Goal: Use online tool/utility: Utilize a website feature to perform a specific function

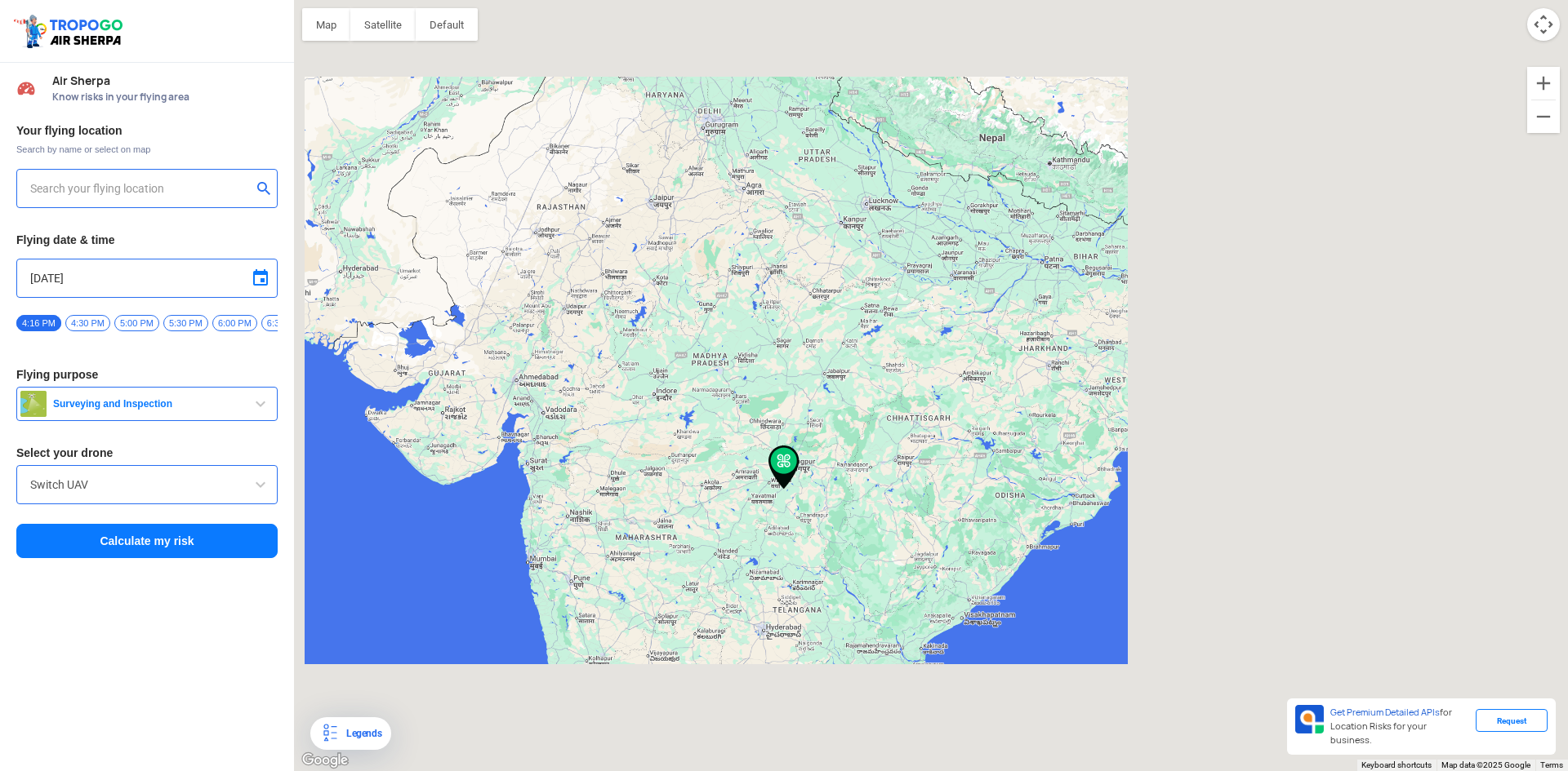
type input "[STREET_ADDRESS]"
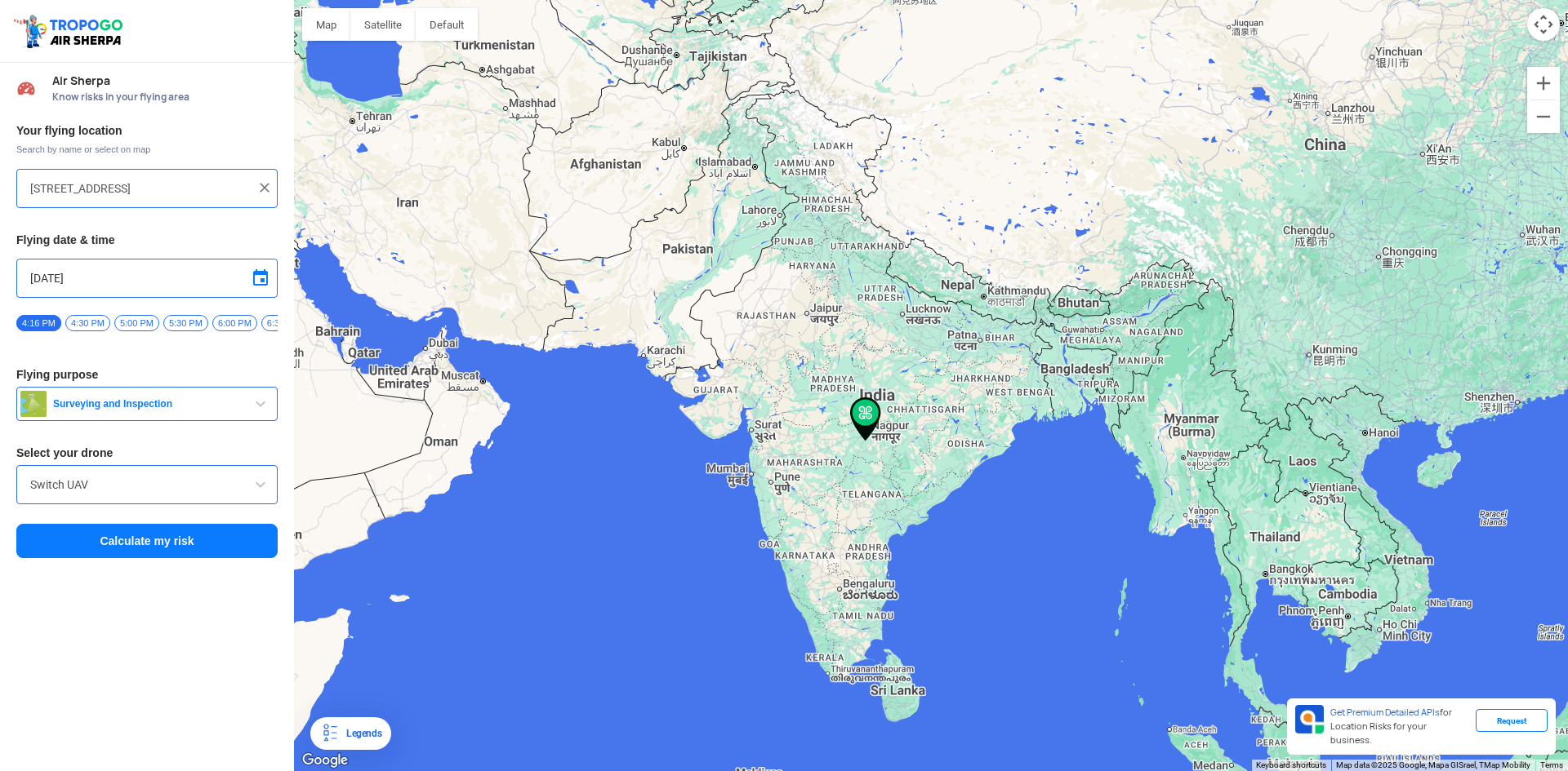
click at [108, 193] on input "[STREET_ADDRESS]" at bounding box center [141, 188] width 221 height 19
click at [264, 187] on img at bounding box center [264, 187] width 17 height 17
click at [149, 193] on input "text" at bounding box center [141, 188] width 221 height 19
type input "[STREET_ADDRESS][PERSON_NAME]"
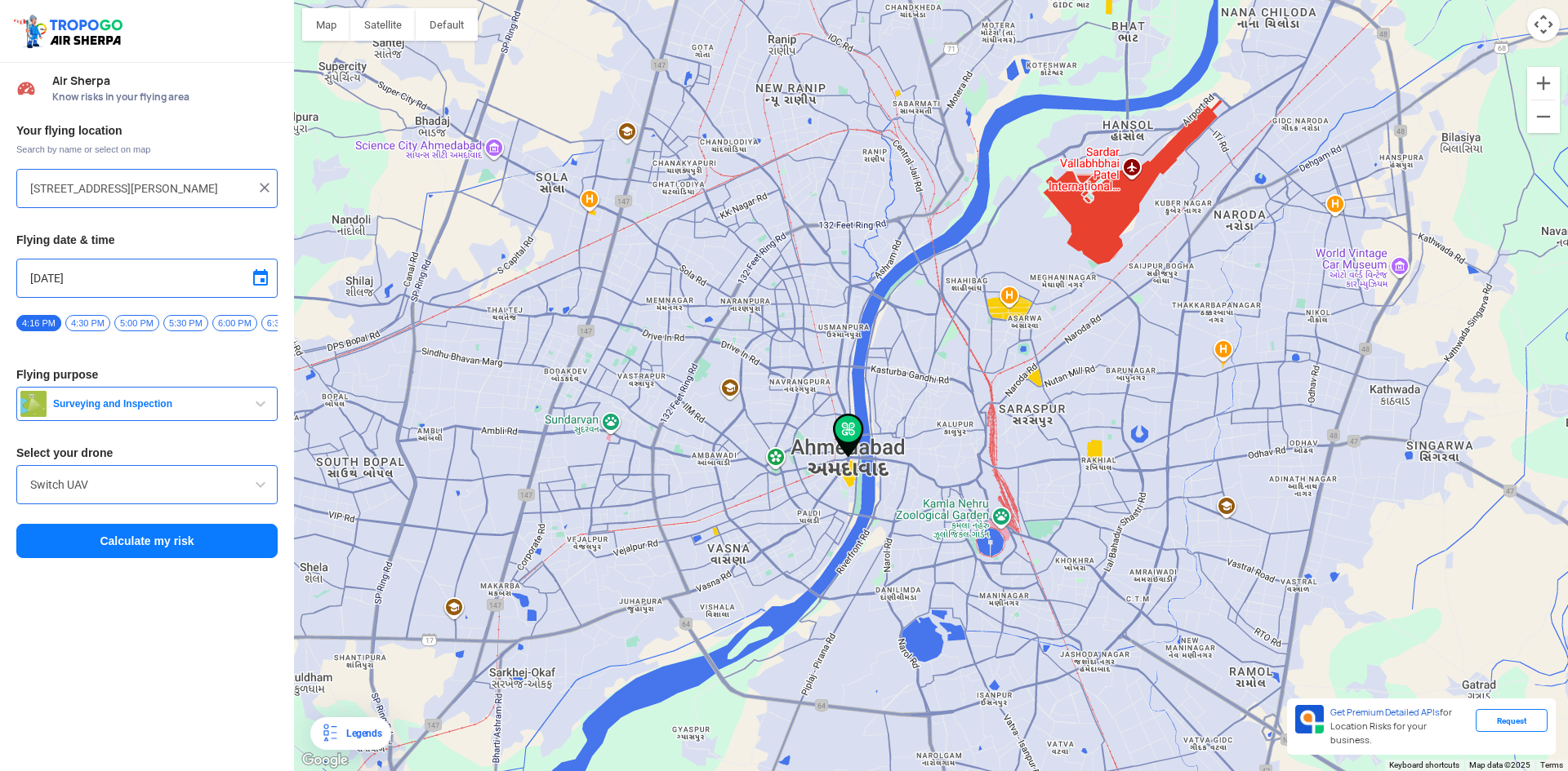
drag, startPoint x: 834, startPoint y: 272, endPoint x: 845, endPoint y: 301, distance: 31.0
click at [845, 301] on div at bounding box center [930, 385] width 1273 height 771
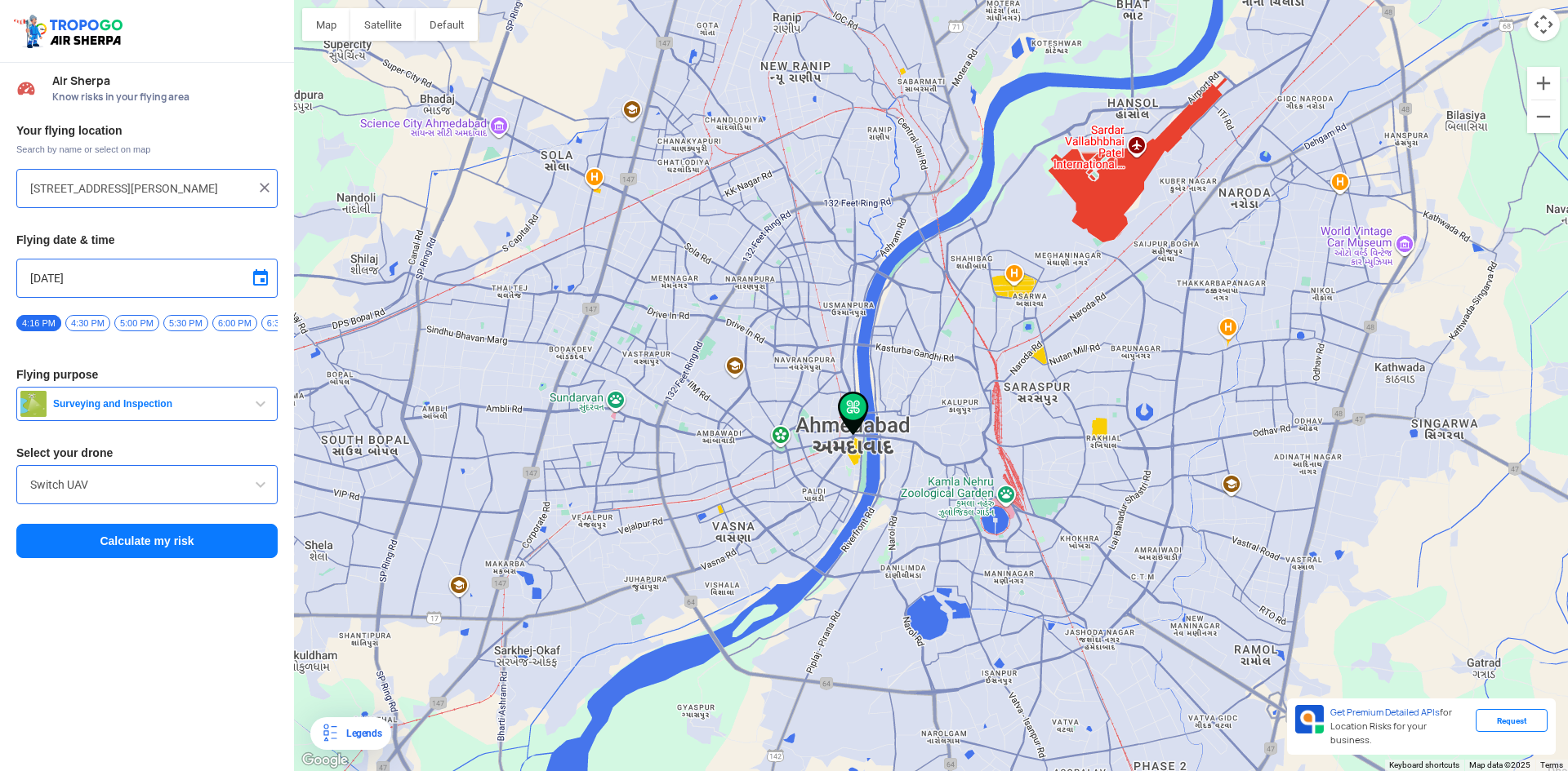
click at [191, 408] on span "Surveying and Inspection" at bounding box center [148, 403] width 204 height 13
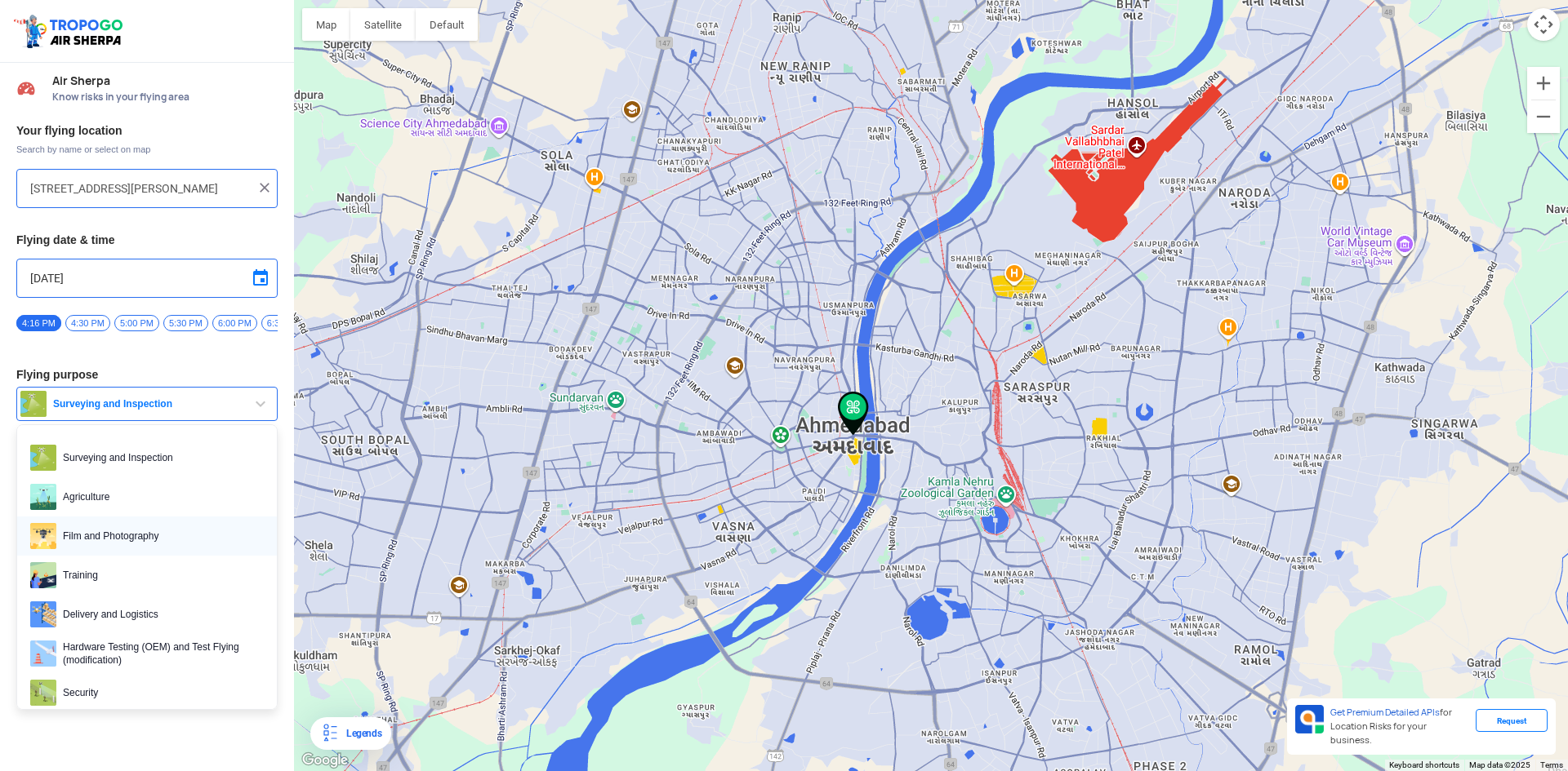
click at [132, 536] on span "Film and Photography" at bounding box center [160, 537] width 207 height 26
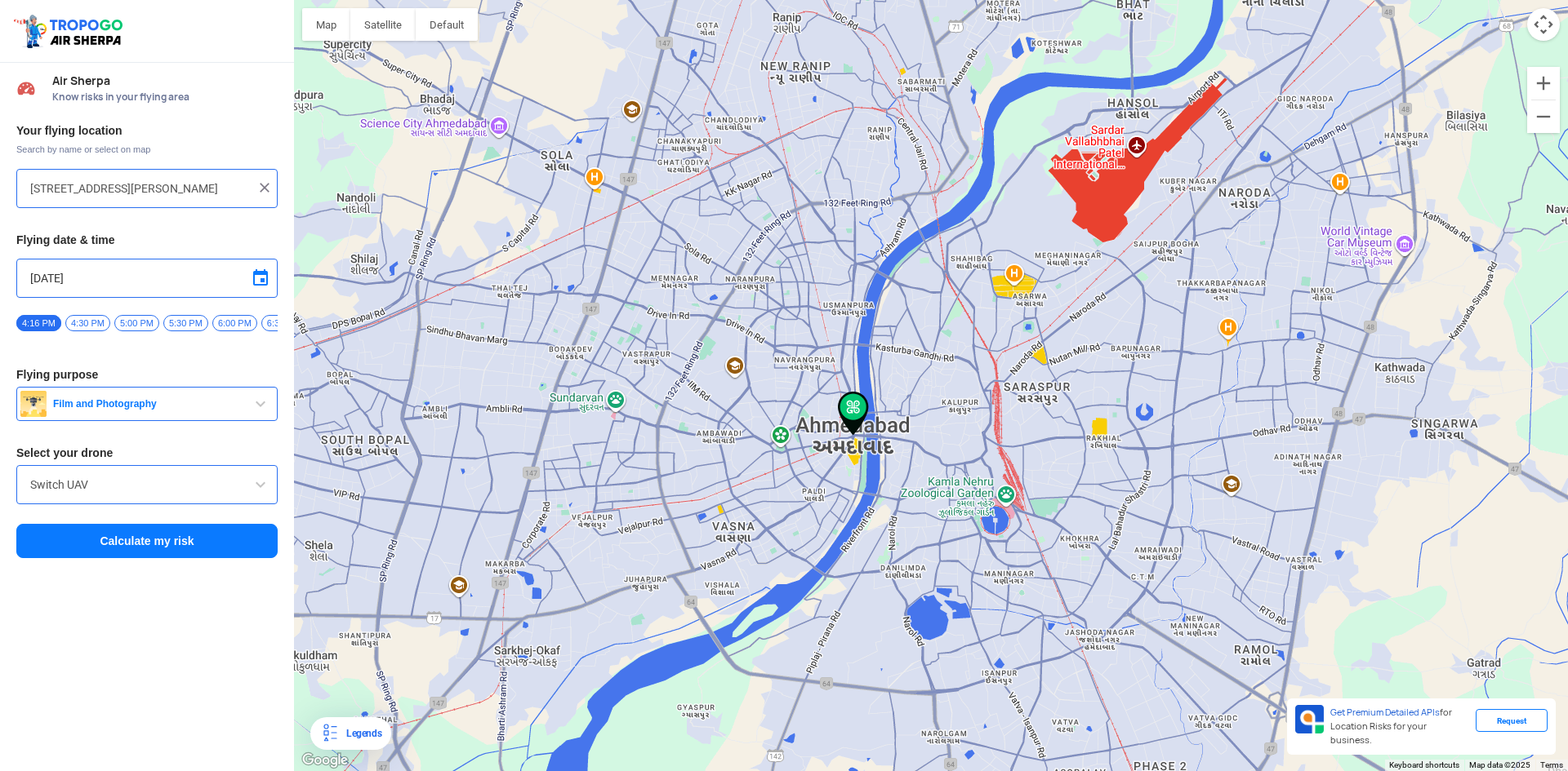
click at [154, 490] on input "Switch UAV" at bounding box center [147, 484] width 234 height 19
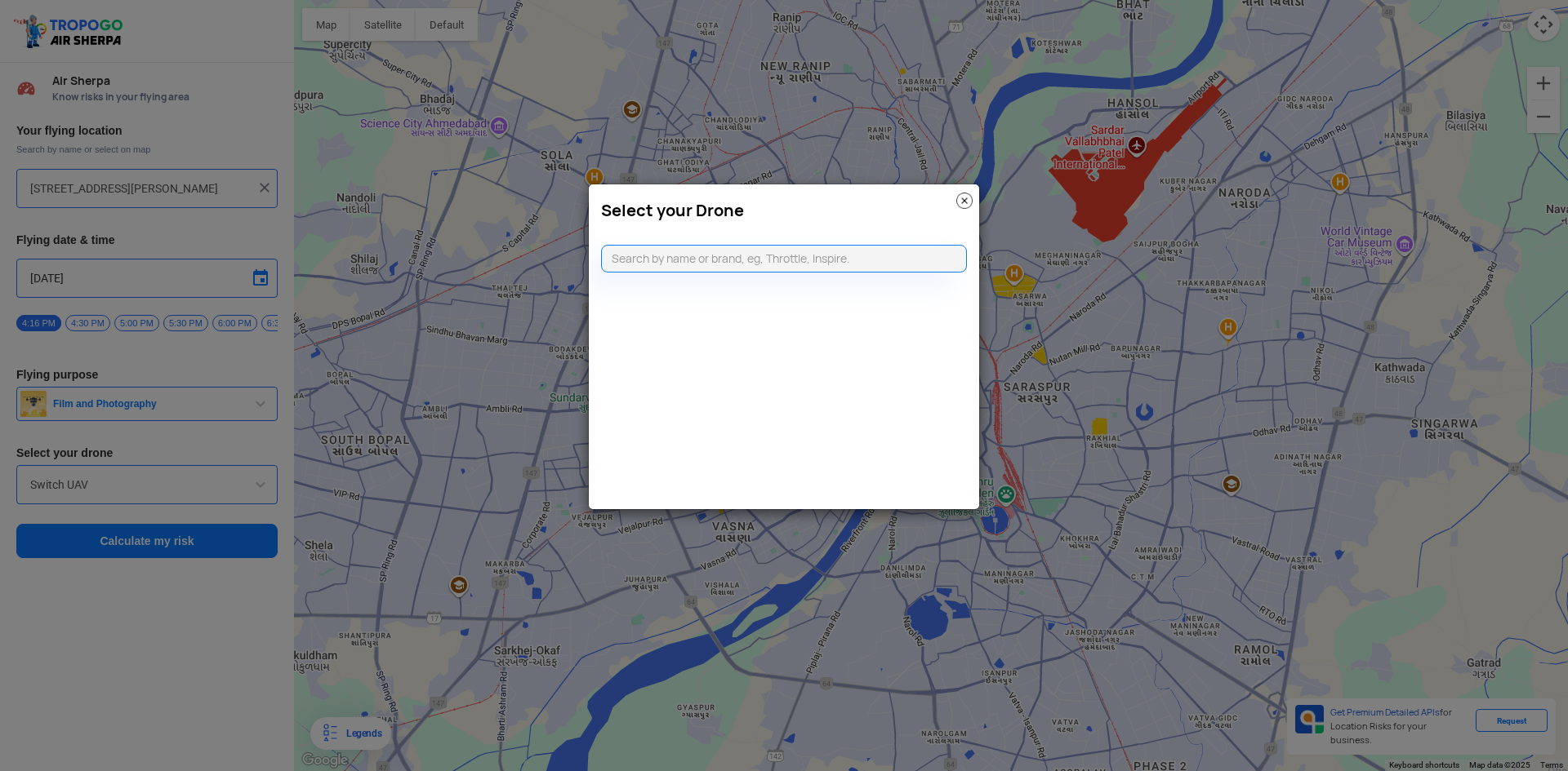
click at [965, 203] on img at bounding box center [964, 200] width 17 height 17
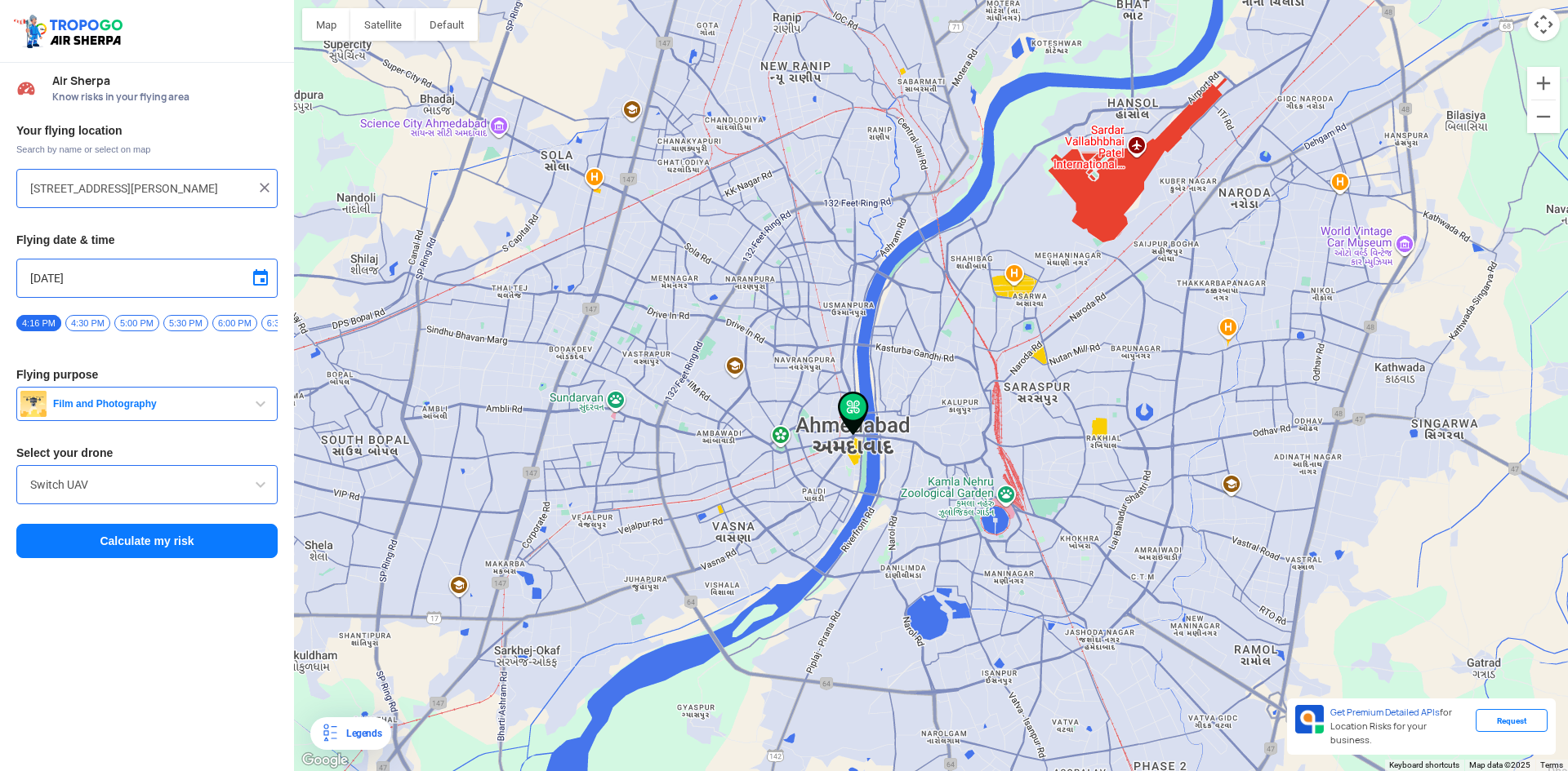
click at [265, 487] on span at bounding box center [261, 484] width 19 height 19
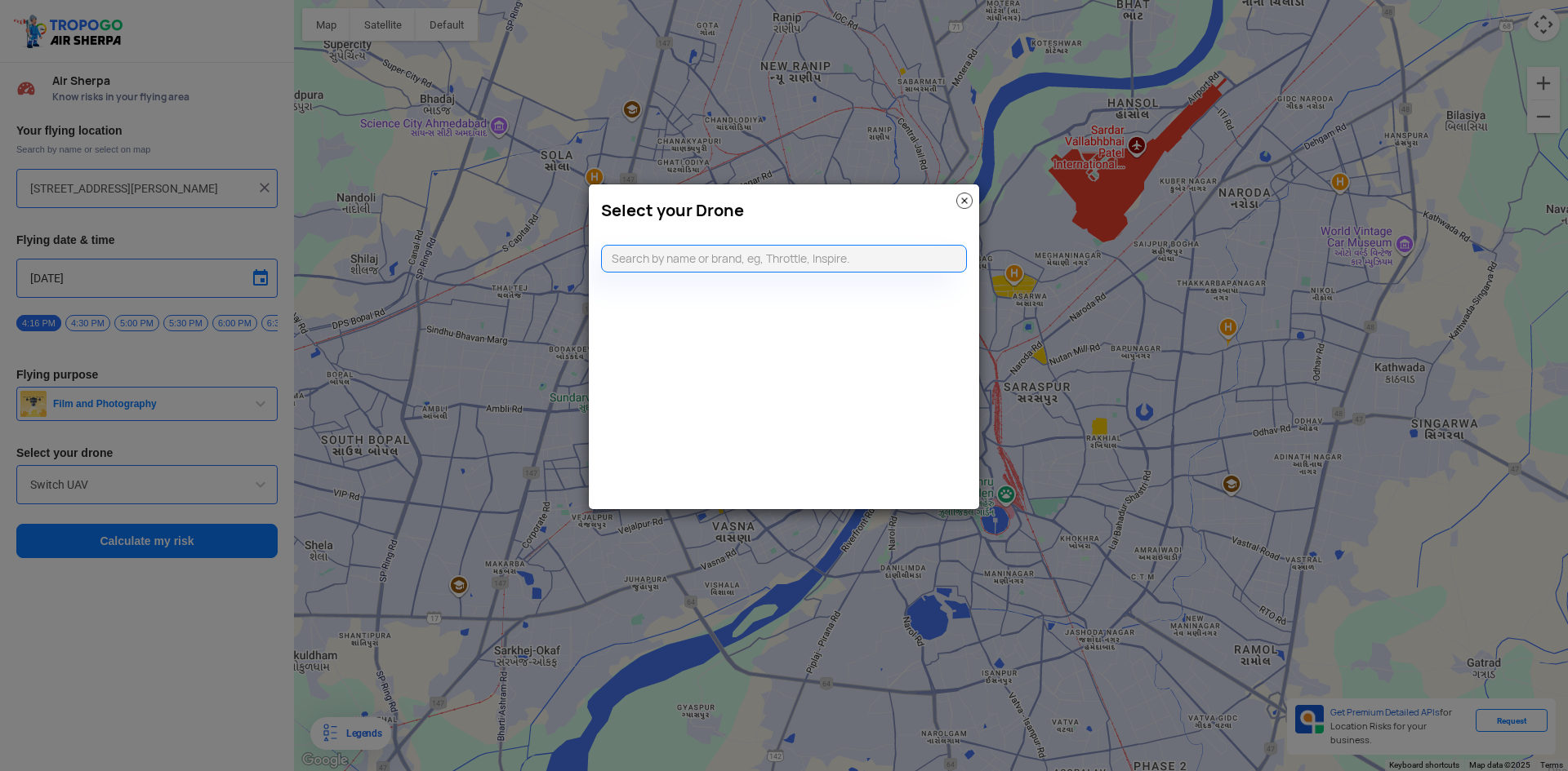
click at [960, 200] on img at bounding box center [964, 200] width 17 height 17
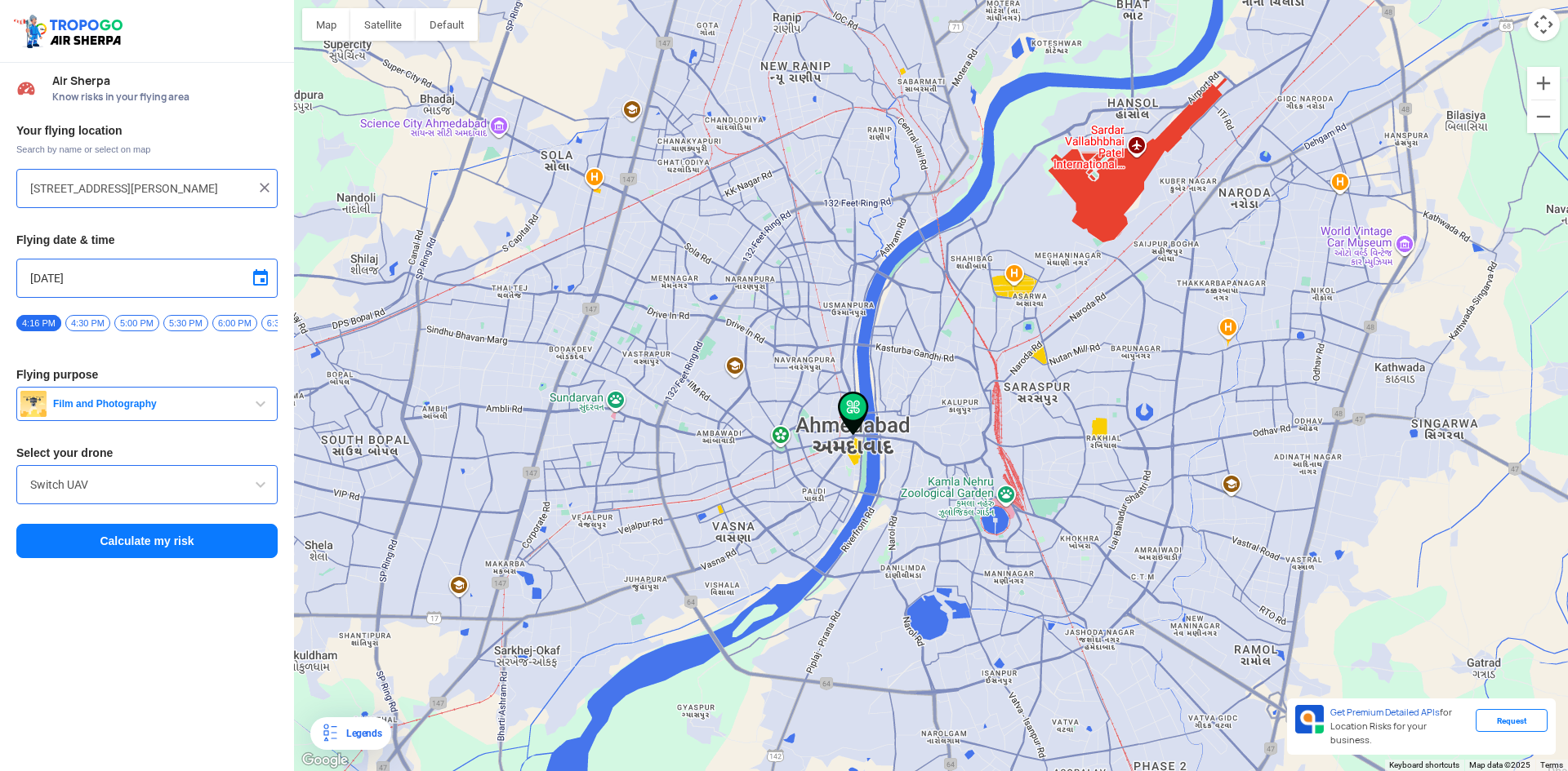
click at [151, 551] on button "Calculate my risk" at bounding box center [147, 540] width 261 height 34
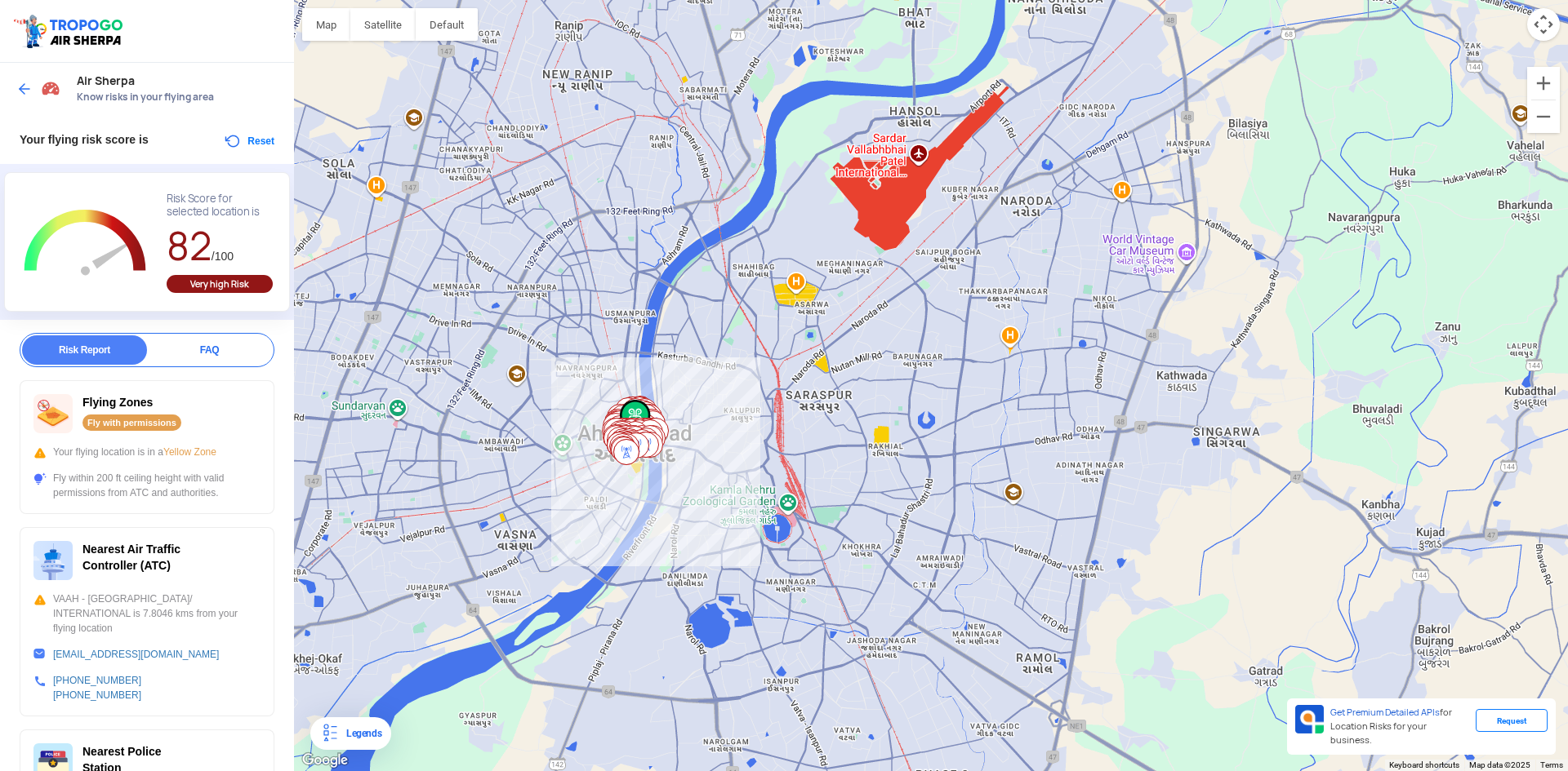
drag, startPoint x: 634, startPoint y: 275, endPoint x: 727, endPoint y: 384, distance: 143.3
click at [718, 390] on div at bounding box center [930, 385] width 1273 height 771
